Goal: Information Seeking & Learning: Learn about a topic

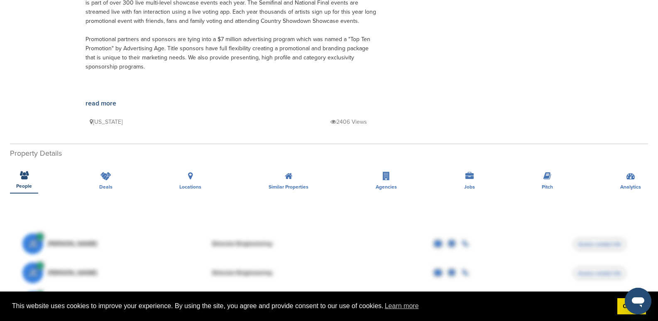
scroll to position [124, 0]
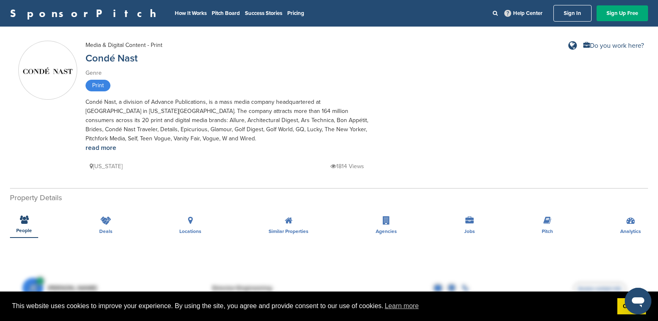
click at [231, 65] on div "Media & Digital Content - Print Condé Nast Genre Print Condé Nast, a division o…" at bounding box center [230, 106] width 290 height 131
click at [112, 61] on link "Condé Nast" at bounding box center [111, 58] width 52 height 12
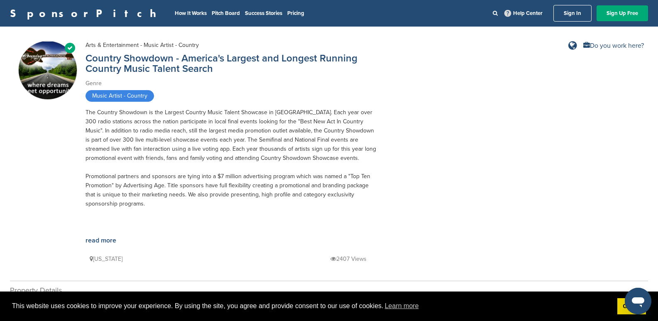
click at [495, 166] on div "Verified Arts & Entertainment - Music Artist - Country Country Showdown - Ameri…" at bounding box center [328, 154] width 621 height 227
click at [93, 242] on link "read more" at bounding box center [100, 240] width 31 height 8
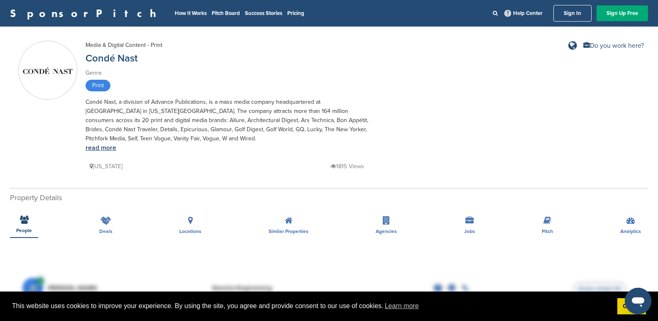
click at [103, 150] on link "read more" at bounding box center [100, 148] width 31 height 8
